Goal: Information Seeking & Learning: Learn about a topic

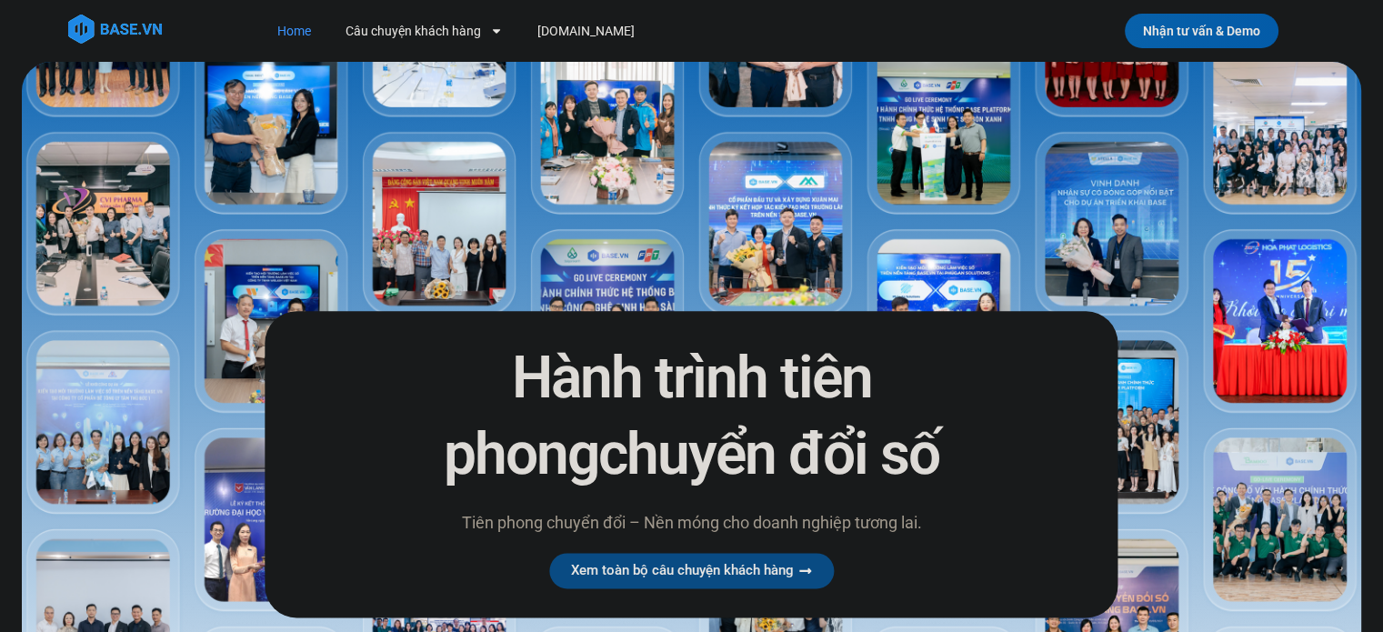
click at [968, 276] on img at bounding box center [692, 456] width 1340 height 788
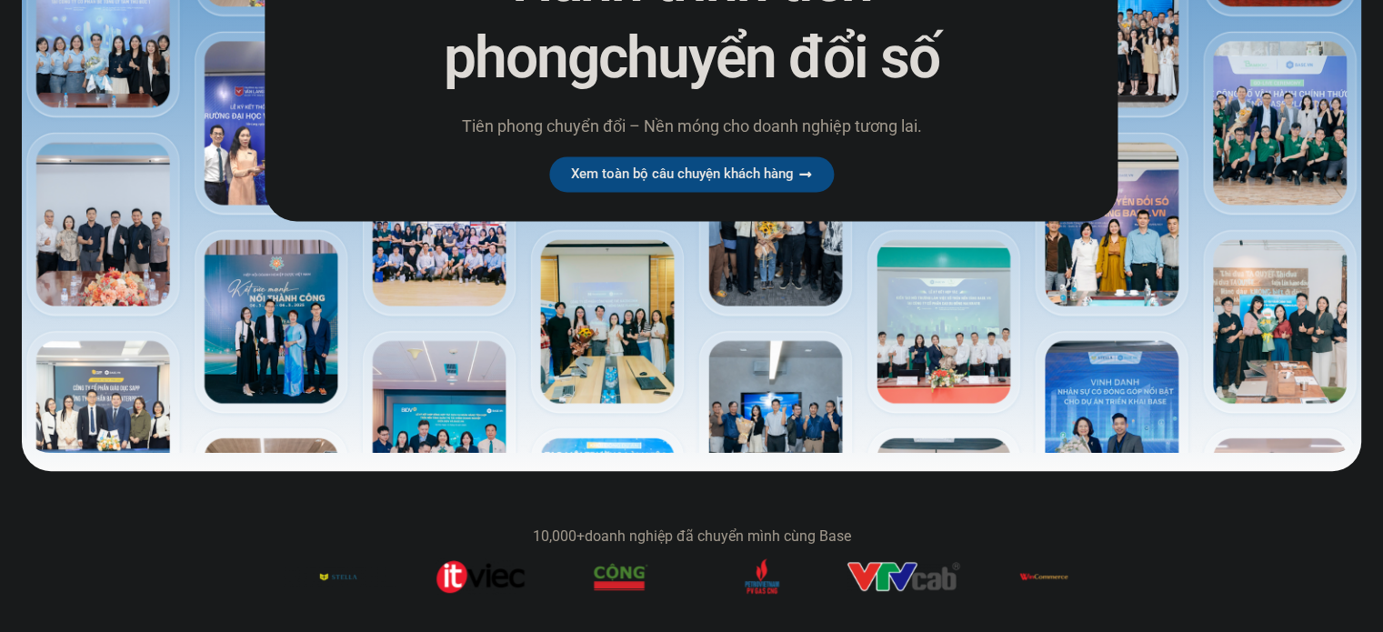
scroll to position [455, 0]
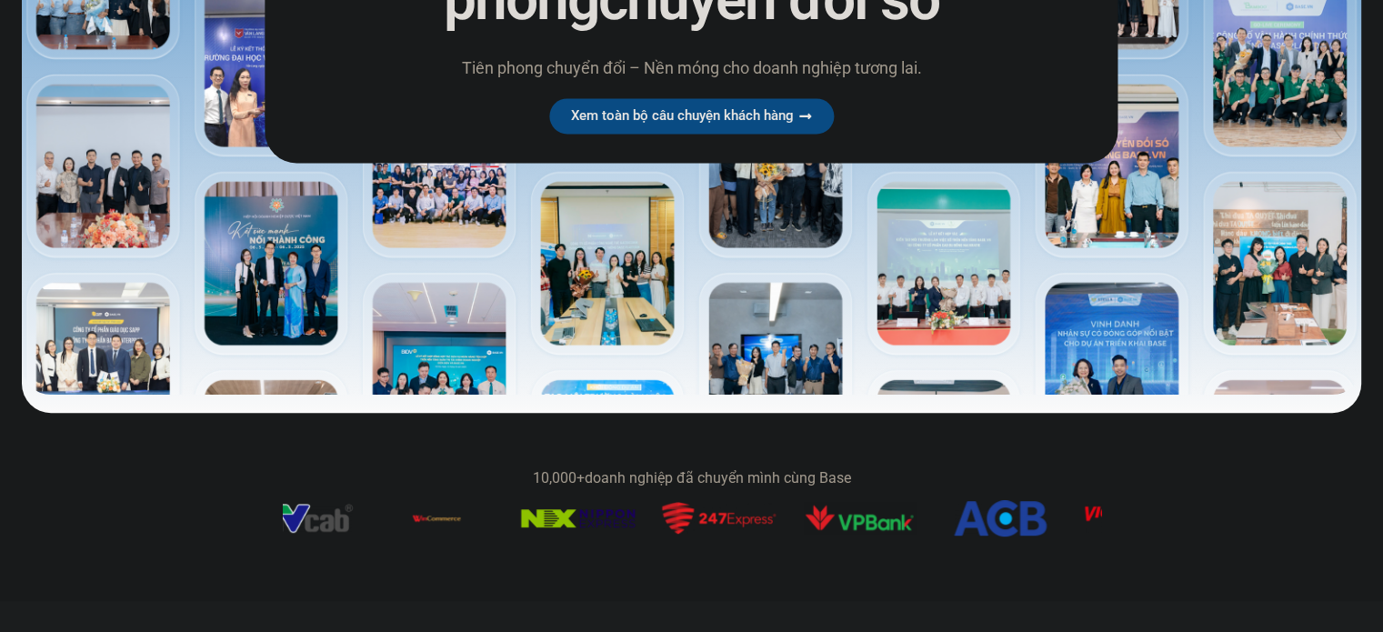
click at [566, 533] on figure "10 / 14" at bounding box center [578, 521] width 114 height 25
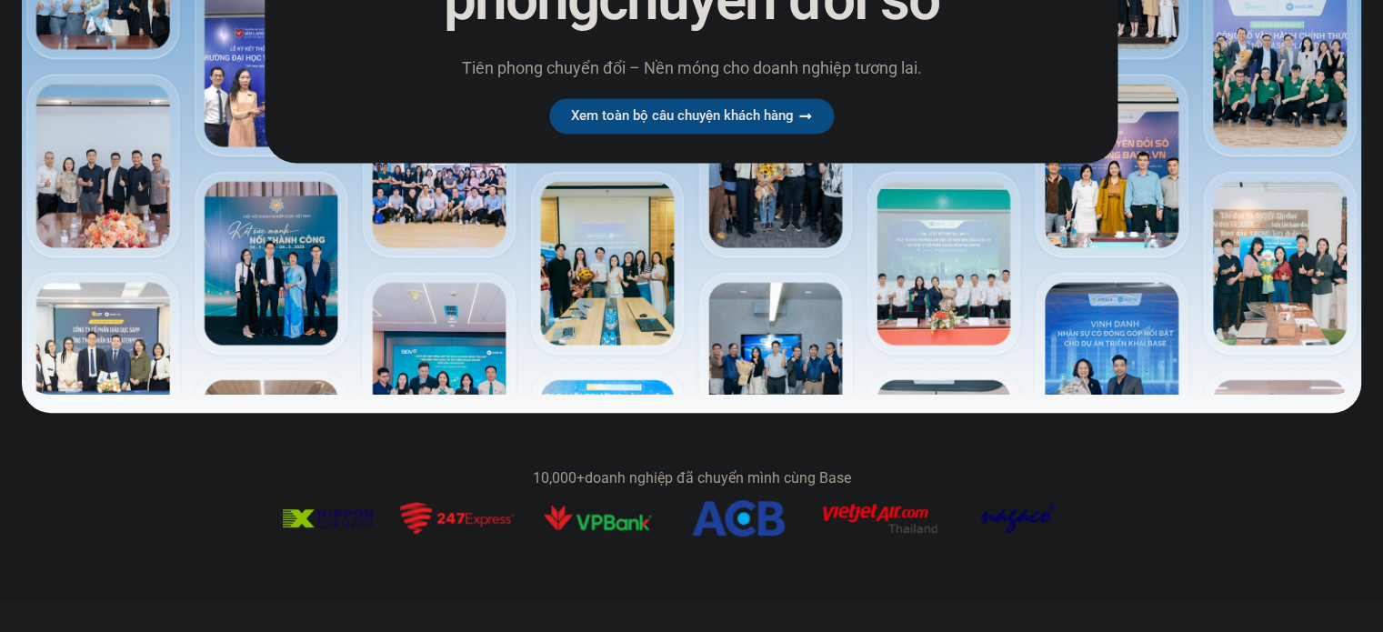
click at [692, 522] on img "13 / 14" at bounding box center [738, 518] width 93 height 36
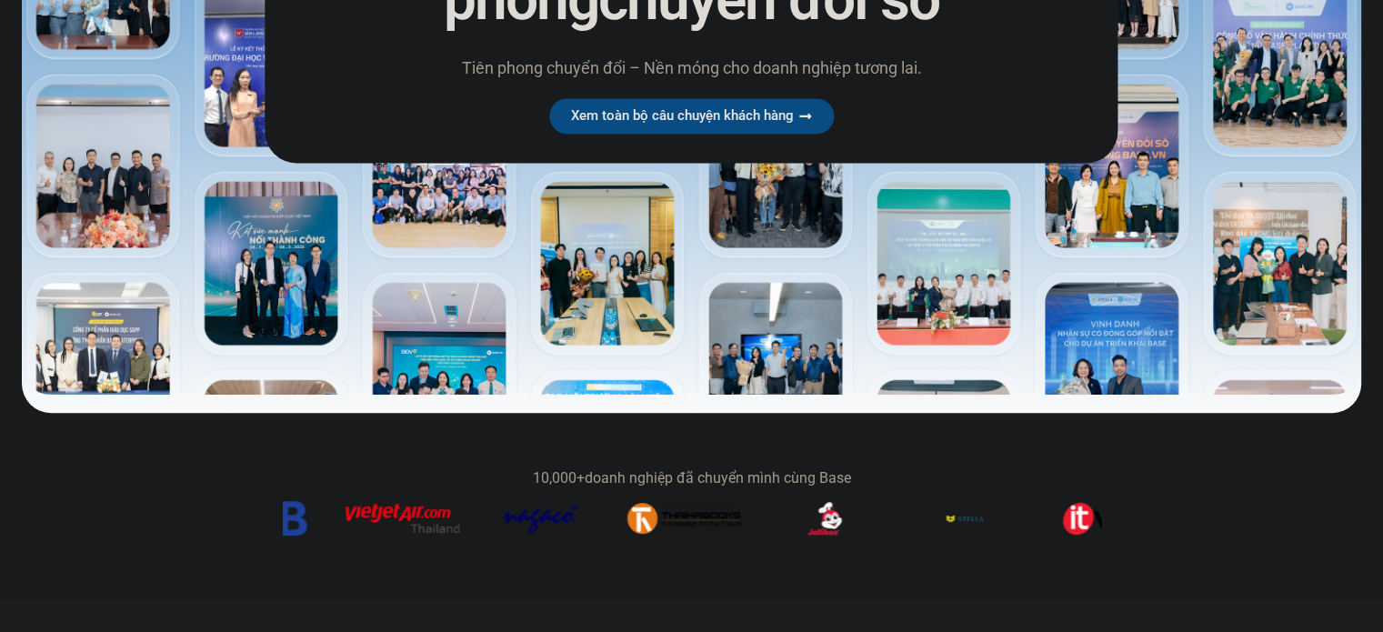
click at [508, 542] on figure "1 / 14" at bounding box center [544, 521] width 114 height 43
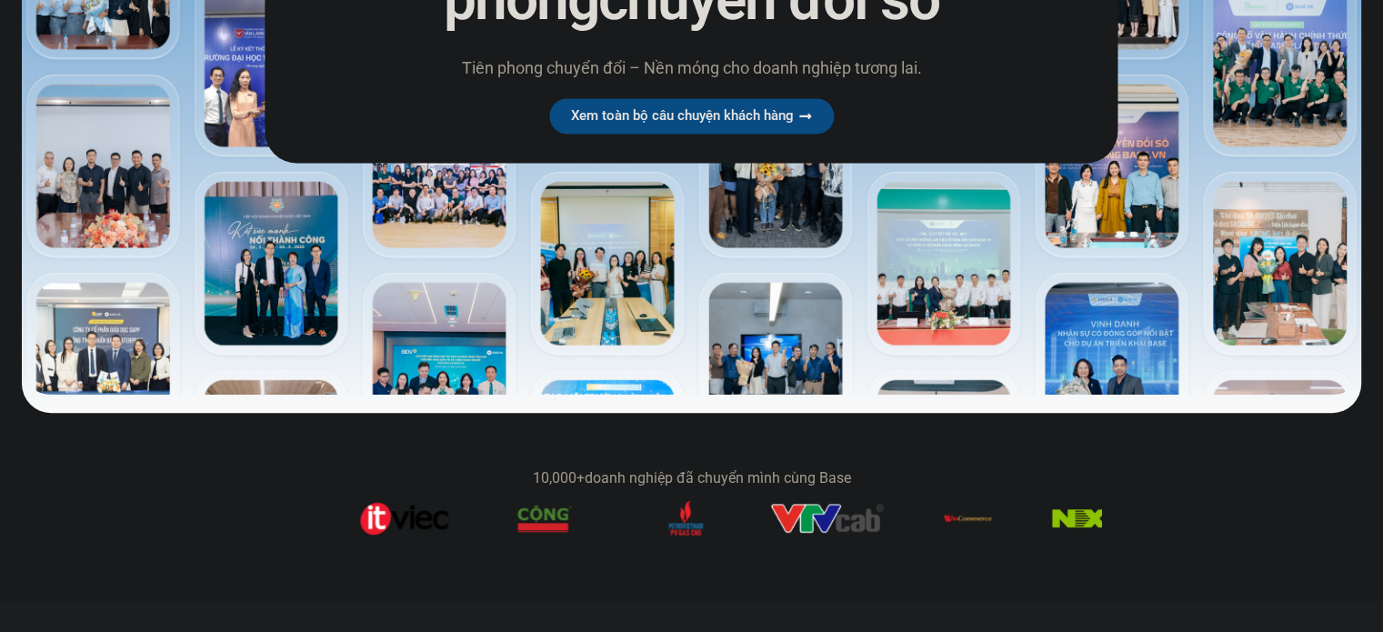
click at [411, 550] on section "10,000+ doanh nghiệp đã chuyển mình cùng Base" at bounding box center [691, 506] width 1383 height 115
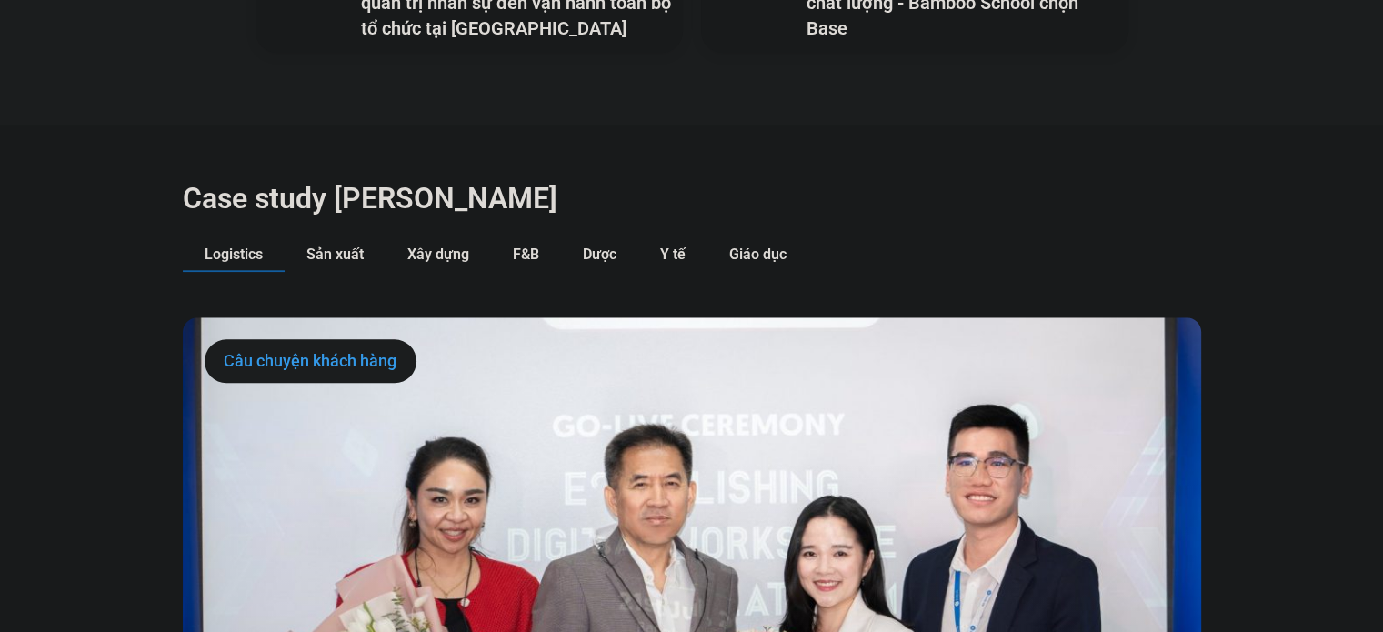
scroll to position [1819, 0]
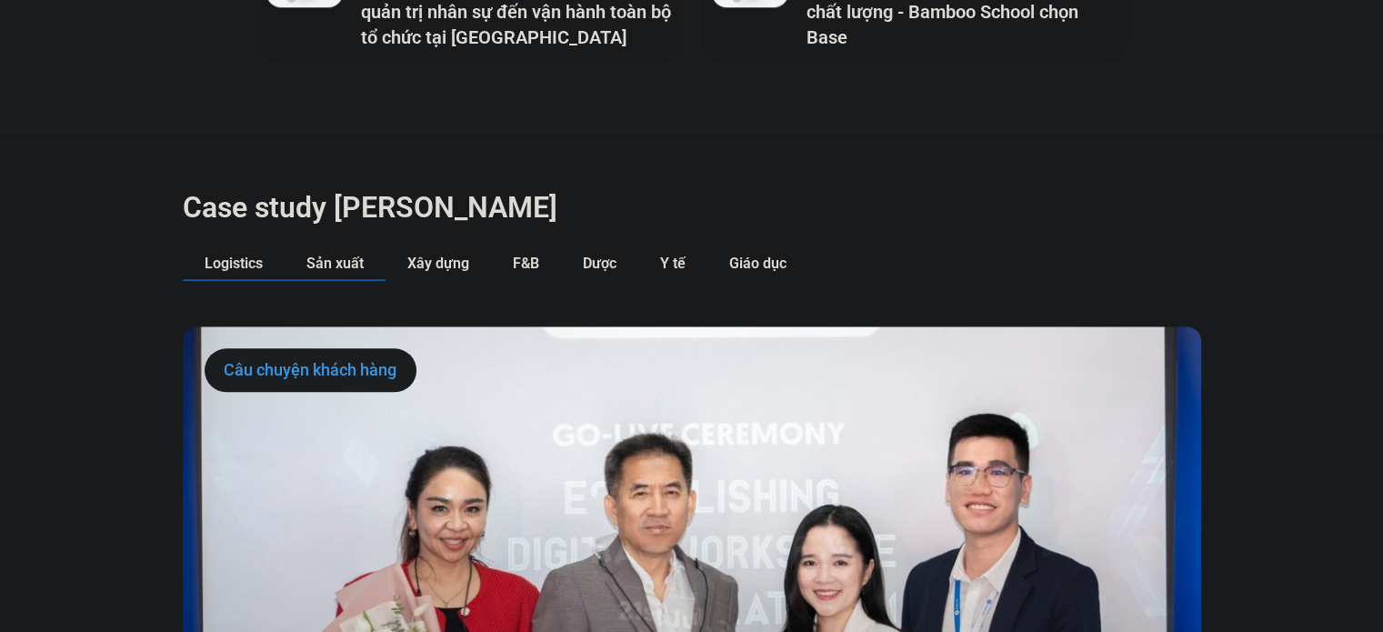
click at [359, 255] on span "Sản xuất" at bounding box center [334, 263] width 57 height 17
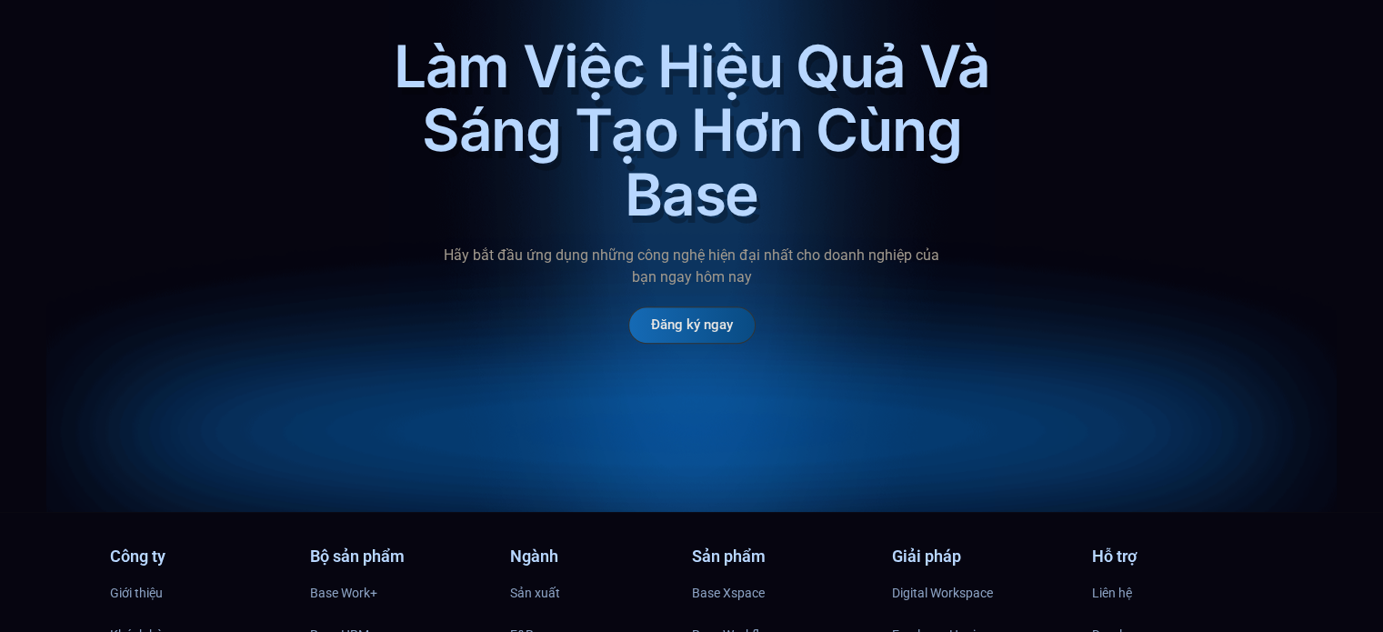
scroll to position [8812, 0]
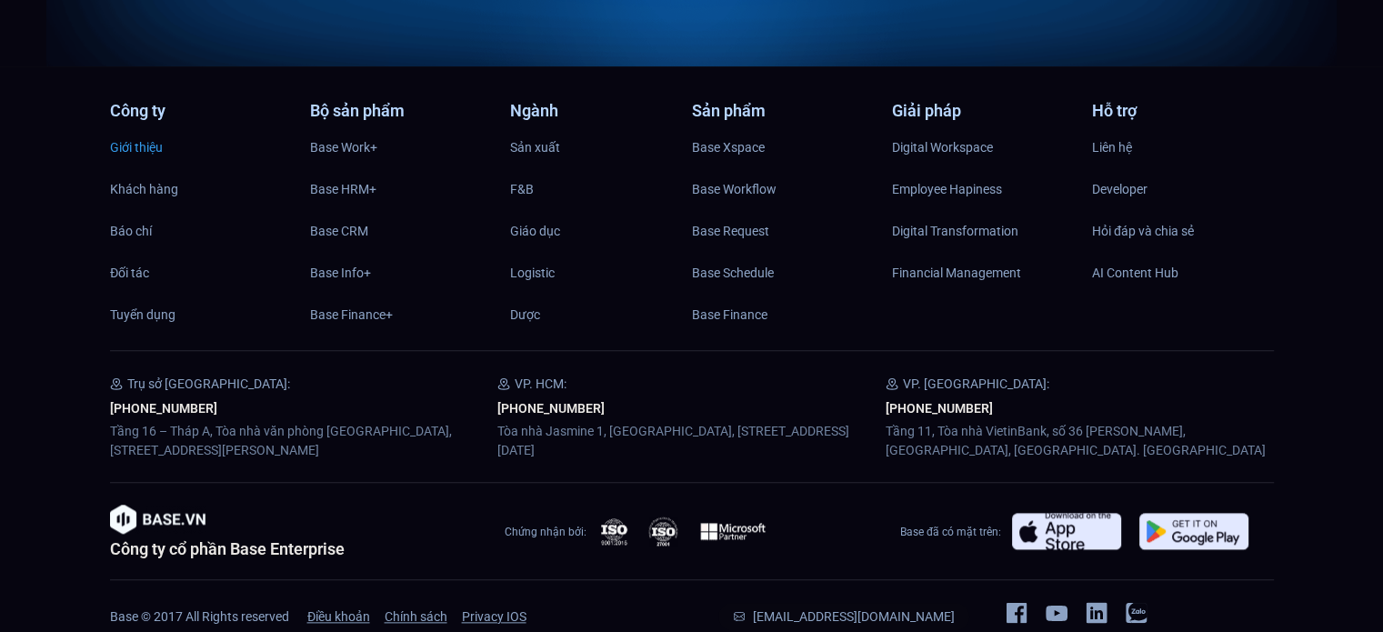
click at [144, 134] on span "Giới thiệu" at bounding box center [136, 147] width 53 height 27
click at [742, 301] on span "Base Finance" at bounding box center [729, 314] width 75 height 27
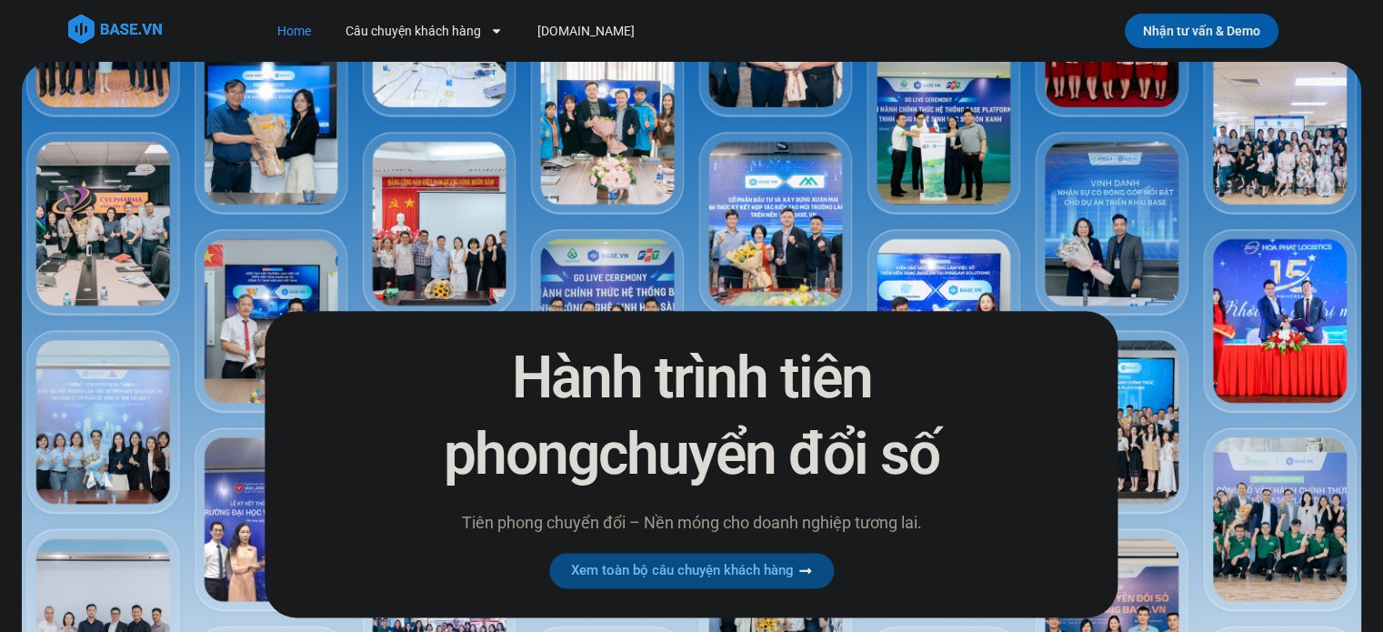
click at [651, 572] on span "Xem toàn bộ câu chuyện khách hàng" at bounding box center [682, 571] width 223 height 14
click at [649, 571] on span "Xem toàn bộ câu chuyện khách hàng" at bounding box center [682, 571] width 223 height 14
click at [818, 569] on link "Xem toàn bộ câu chuyện khách hàng" at bounding box center [691, 570] width 285 height 35
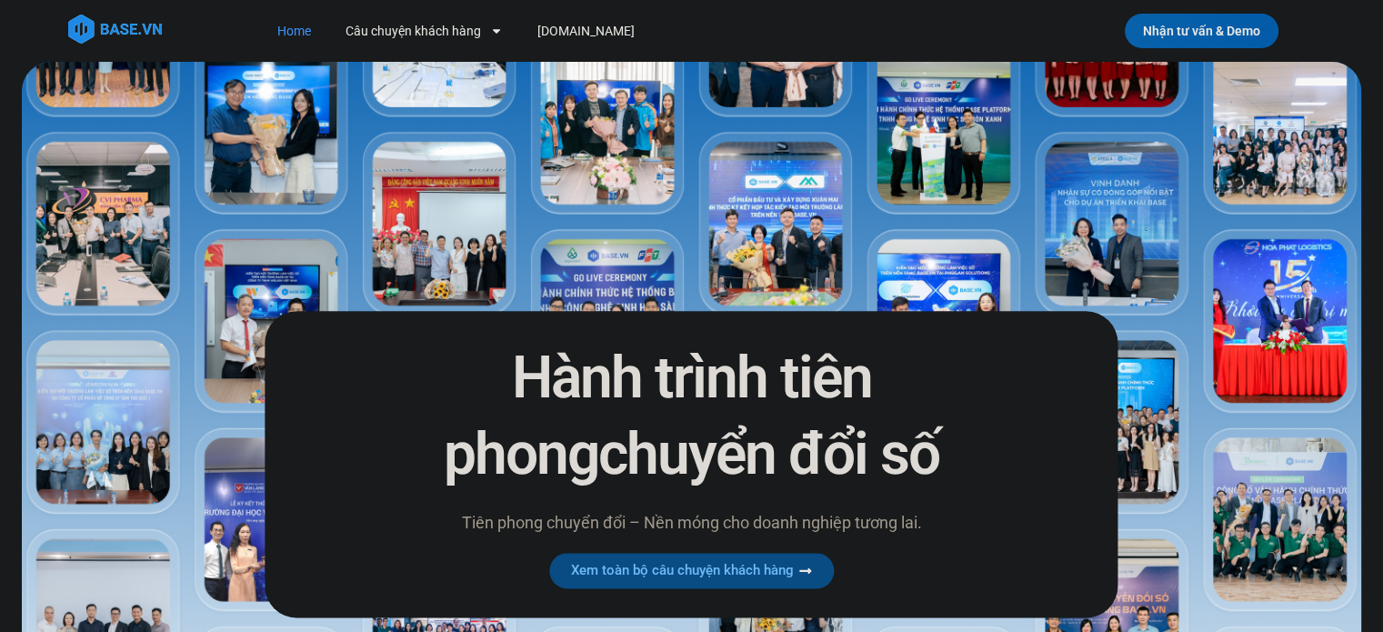
click at [818, 569] on link "Xem toàn bộ câu chuyện khách hàng" at bounding box center [691, 570] width 285 height 35
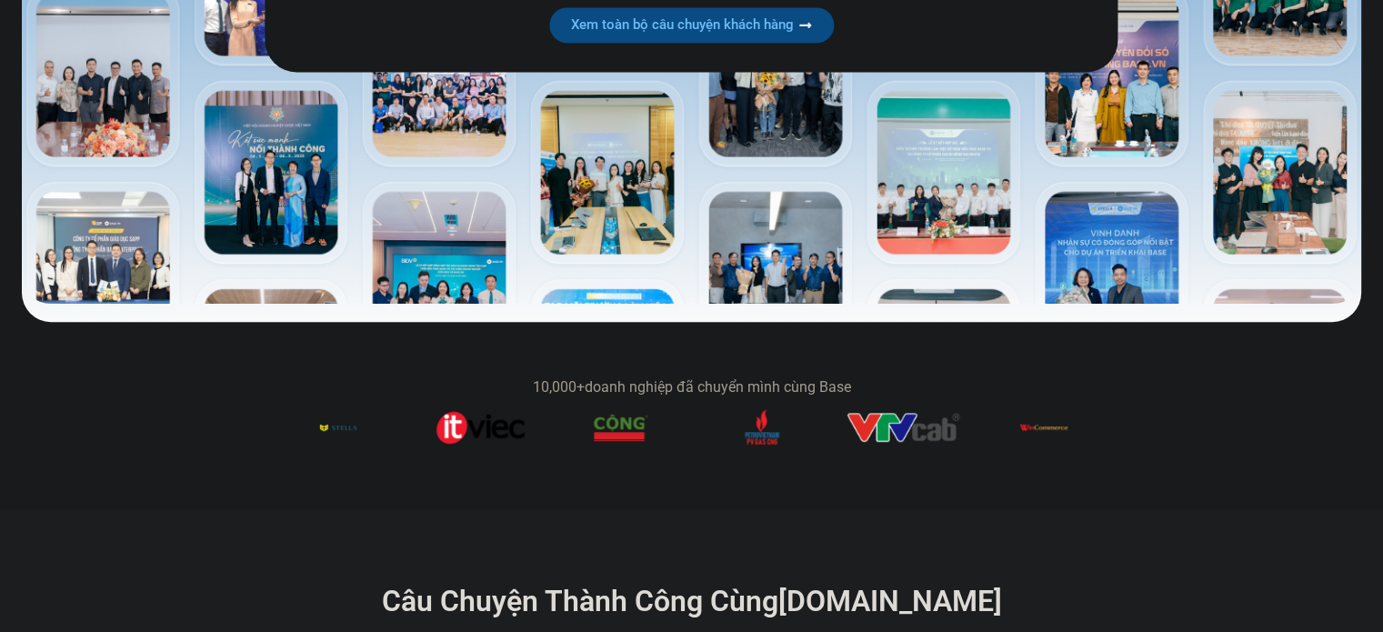
click at [908, 429] on img "8 / 14" at bounding box center [904, 427] width 114 height 29
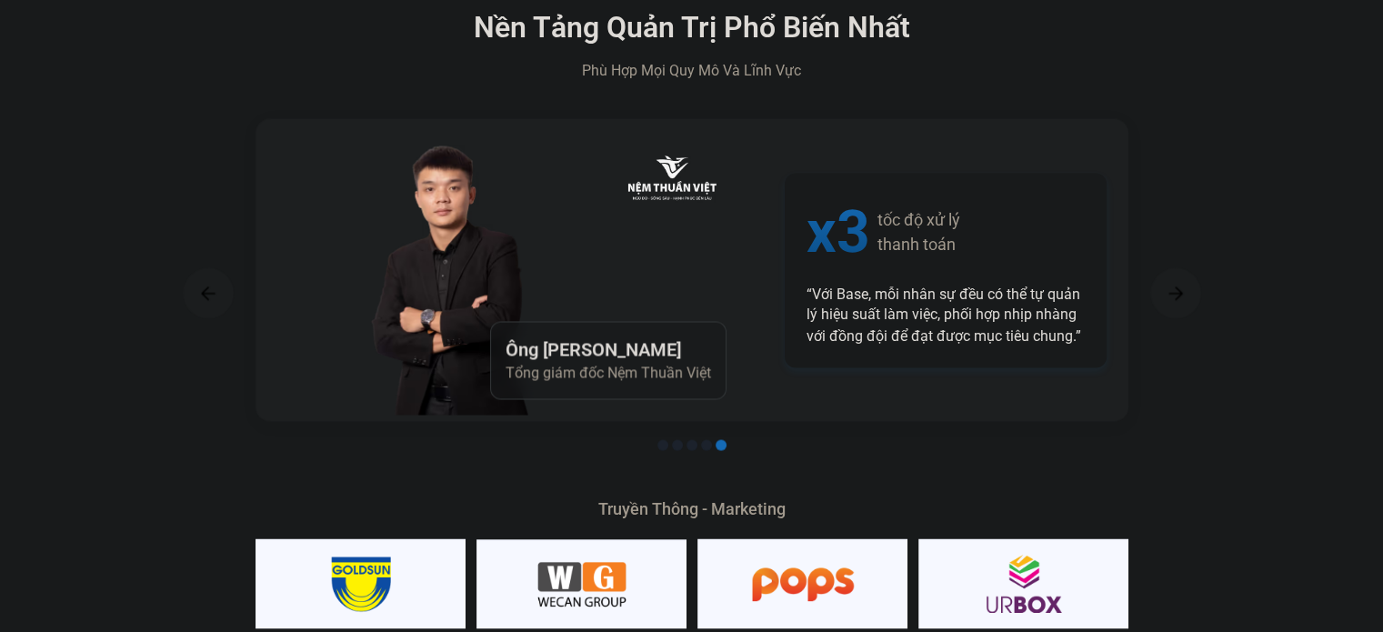
scroll to position [3365, 0]
